Goal: Transaction & Acquisition: Obtain resource

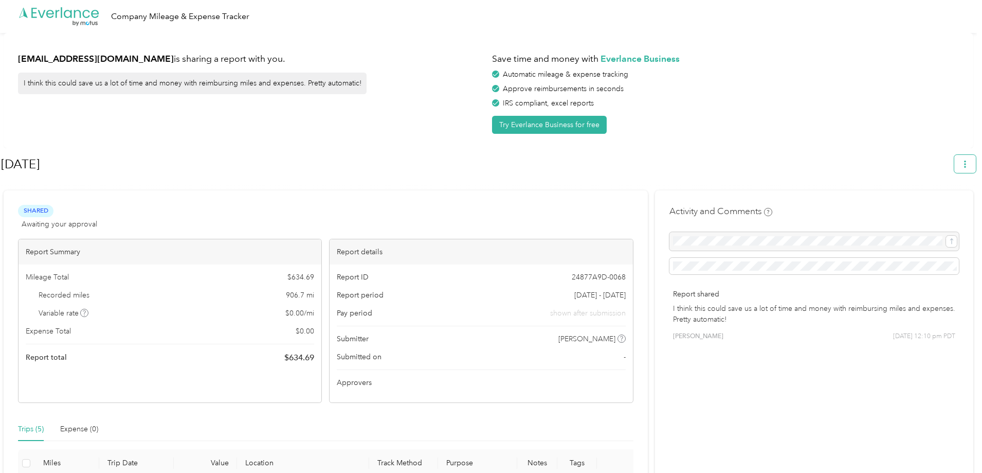
click at [967, 161] on icon "button" at bounding box center [965, 163] width 7 height 7
click at [930, 207] on span "Download" at bounding box center [941, 212] width 34 height 11
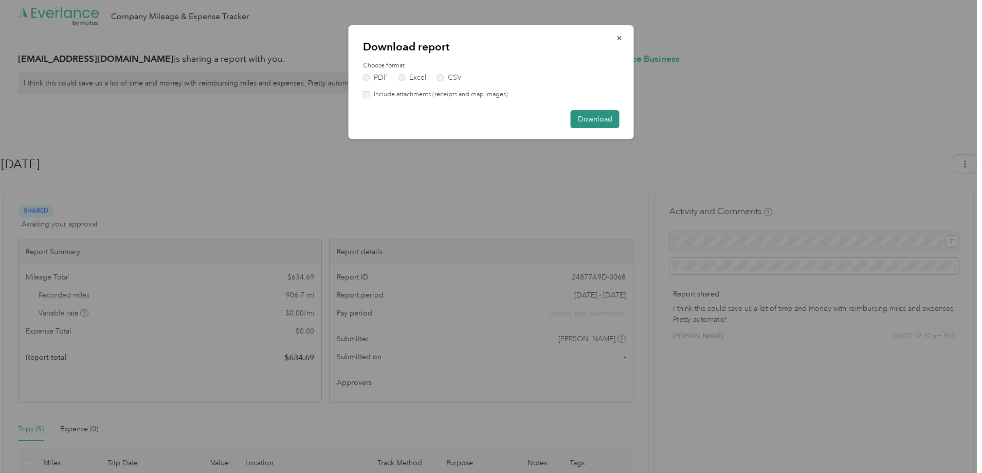
click at [591, 114] on button "Download" at bounding box center [595, 119] width 49 height 18
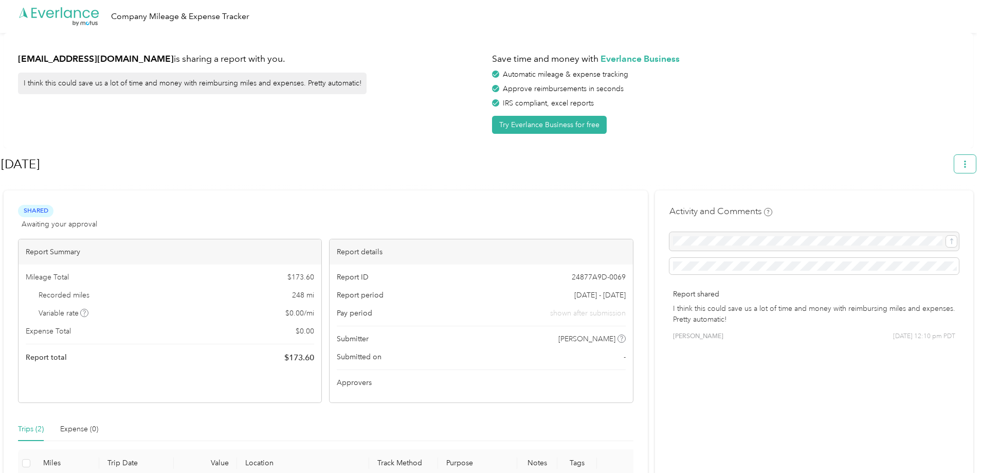
click at [966, 162] on icon "button" at bounding box center [965, 163] width 2 height 7
click at [939, 207] on span "Download" at bounding box center [941, 212] width 34 height 11
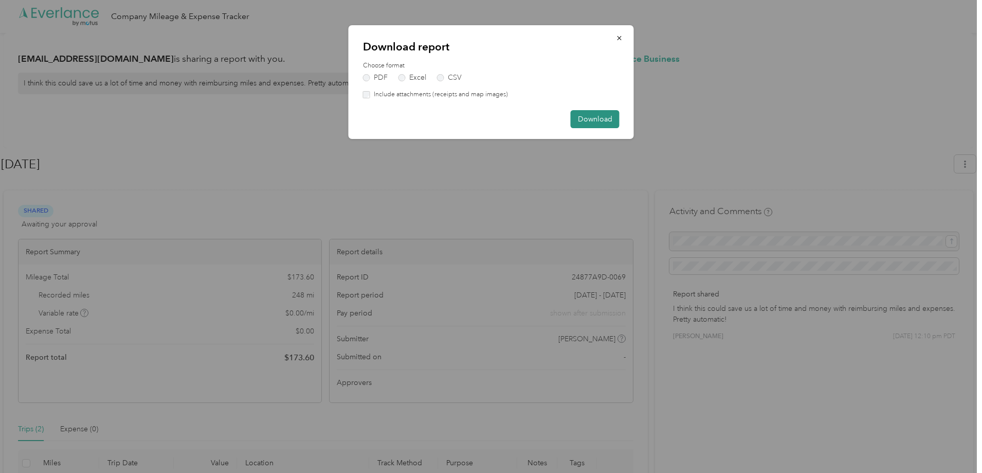
click at [601, 118] on button "Download" at bounding box center [595, 119] width 49 height 18
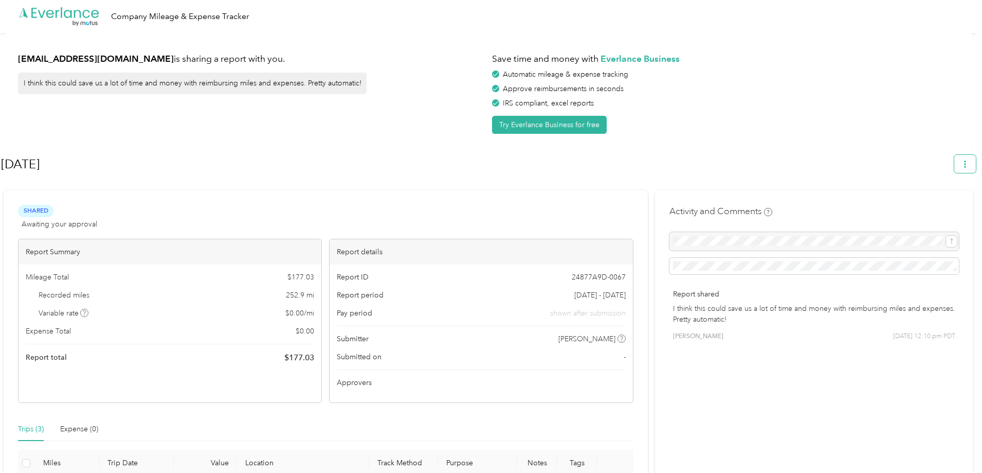
click at [968, 165] on icon "button" at bounding box center [965, 163] width 7 height 7
click at [948, 207] on span "Download" at bounding box center [941, 212] width 34 height 11
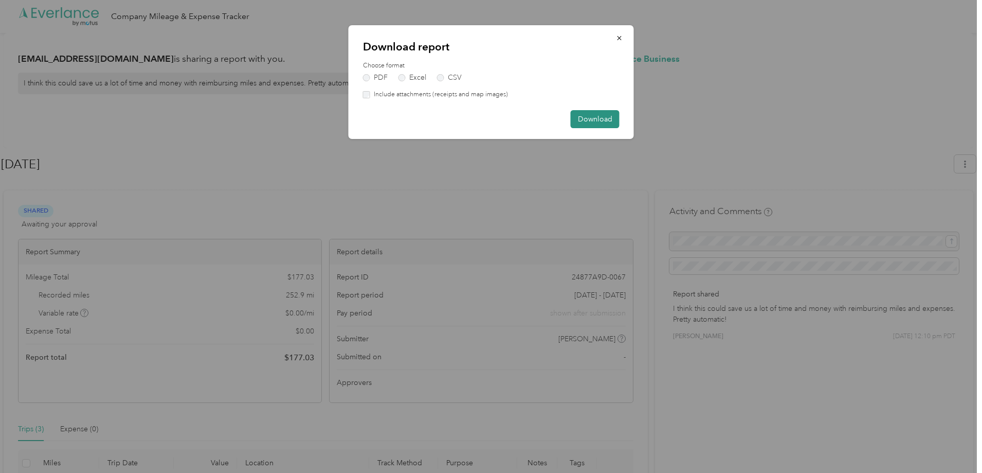
click at [601, 122] on button "Download" at bounding box center [595, 119] width 49 height 18
